Goal: Information Seeking & Learning: Learn about a topic

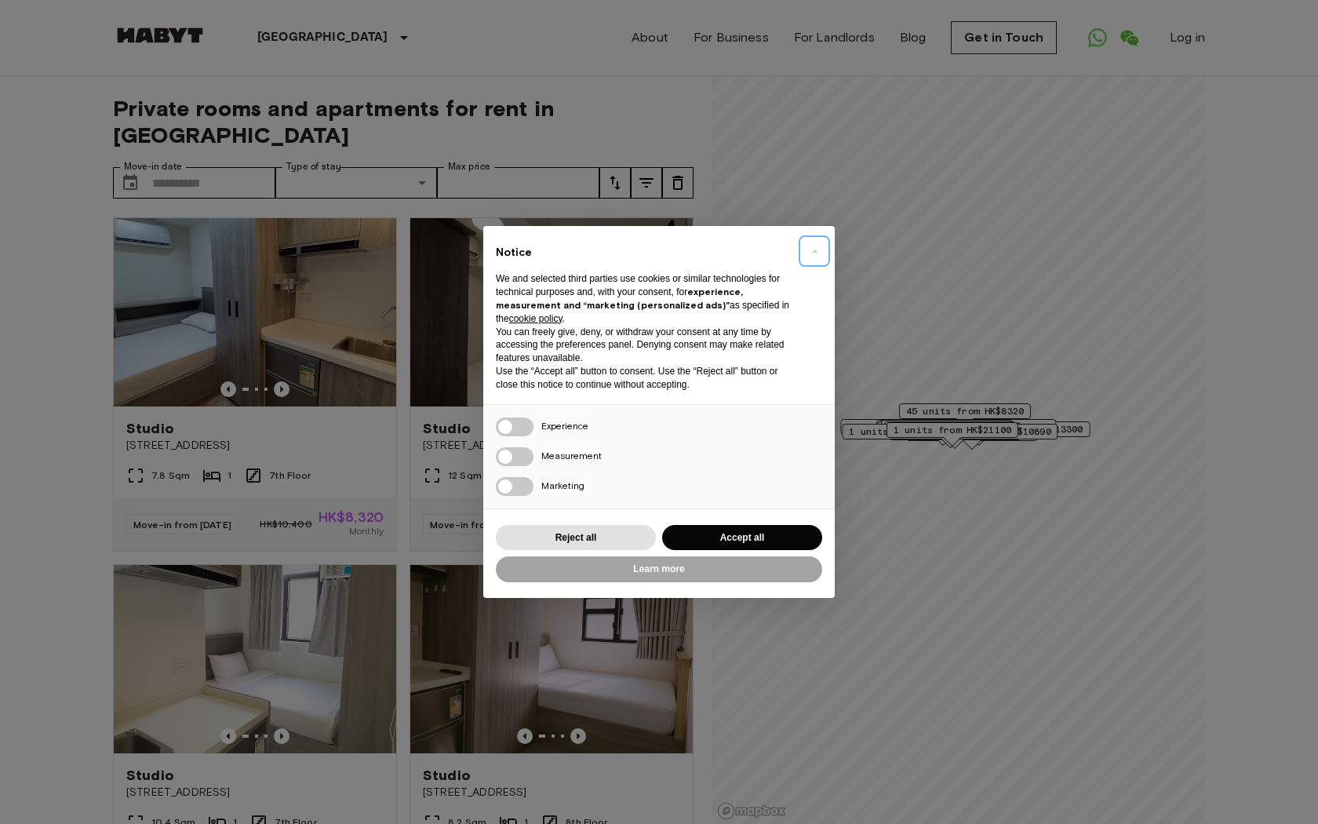
click at [817, 257] on span "×" at bounding box center [814, 251] width 5 height 19
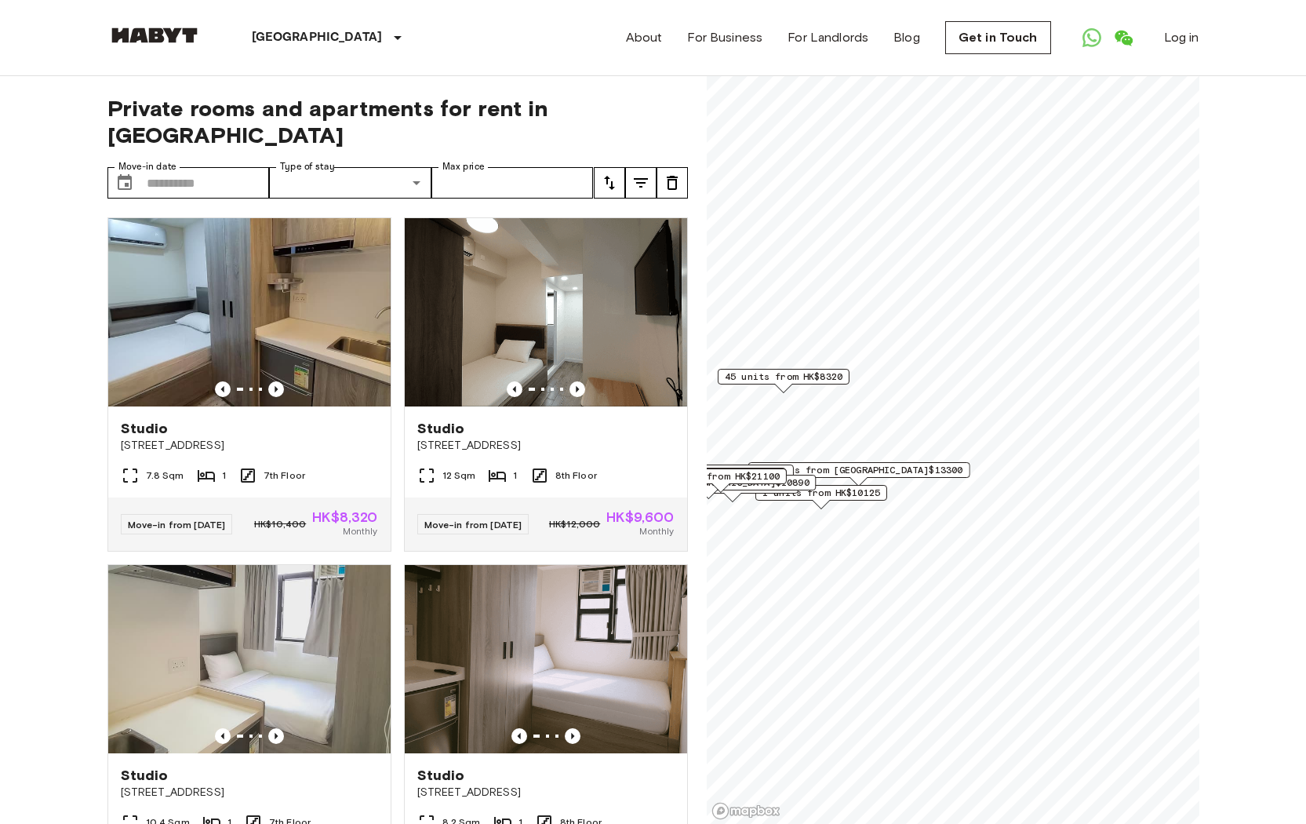
drag, startPoint x: 854, startPoint y: 481, endPoint x: 938, endPoint y: 491, distance: 84.6
click at [868, 486] on div "Map marker" at bounding box center [858, 481] width 17 height 9
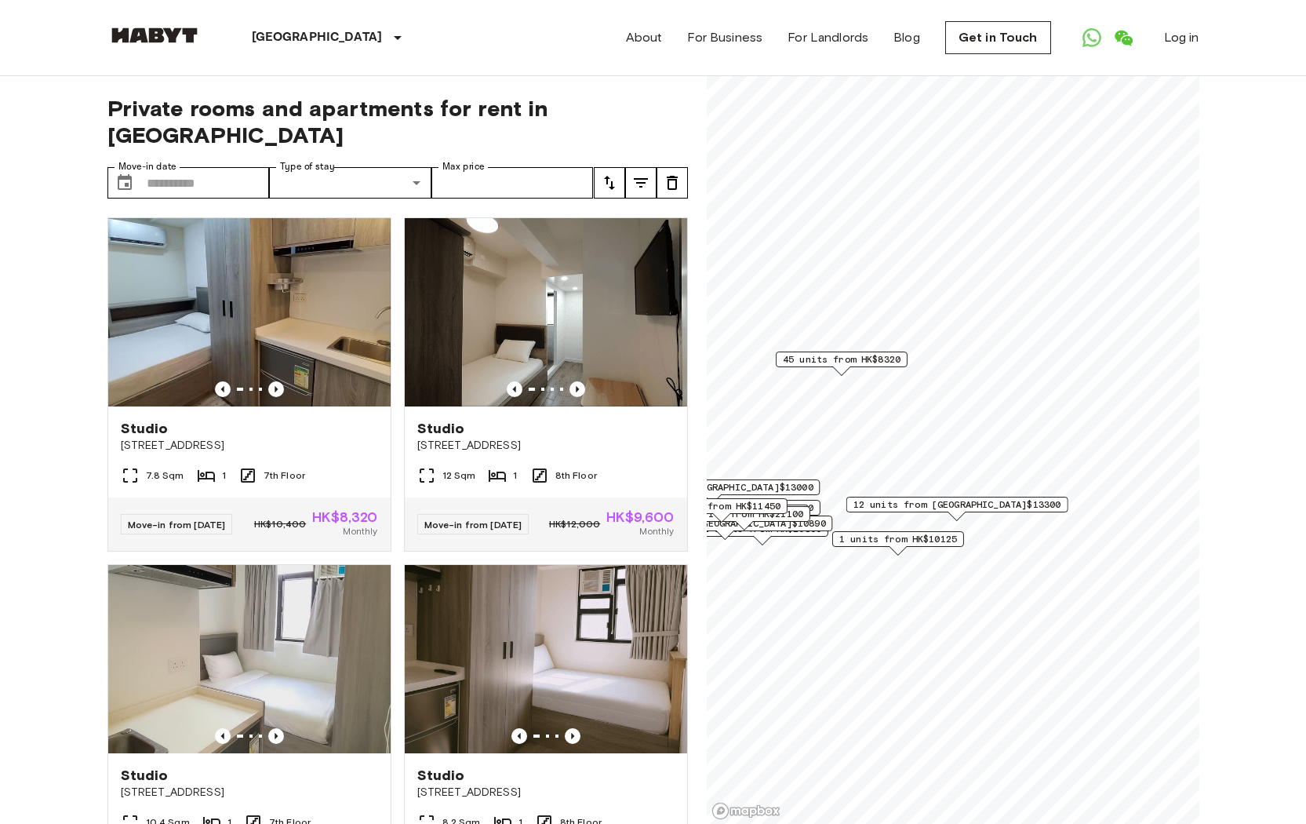
click at [871, 360] on span "45 units from HK$8320" at bounding box center [841, 359] width 118 height 14
